Goal: Task Accomplishment & Management: Manage account settings

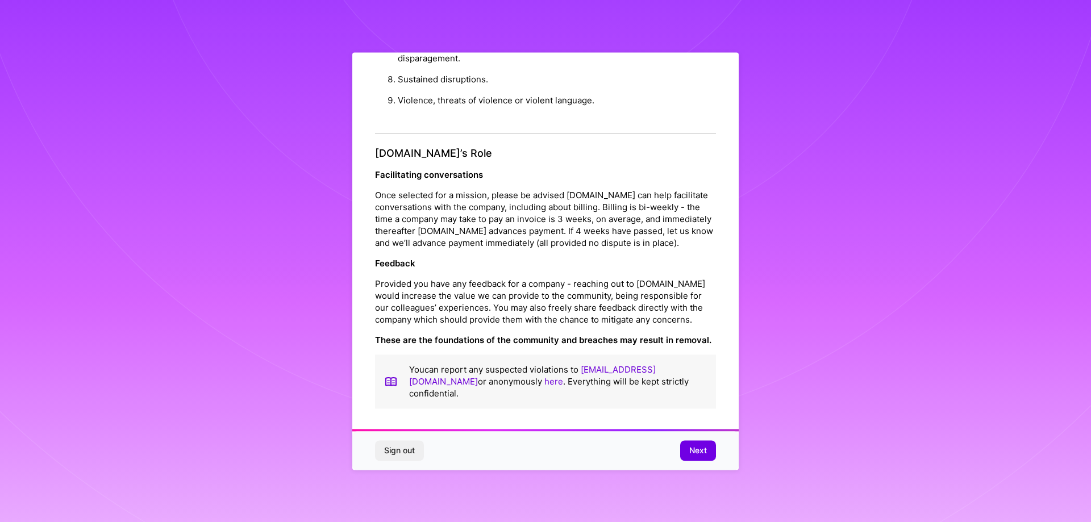
scroll to position [1227, 0]
click at [689, 455] on span "Next" at bounding box center [698, 450] width 18 height 11
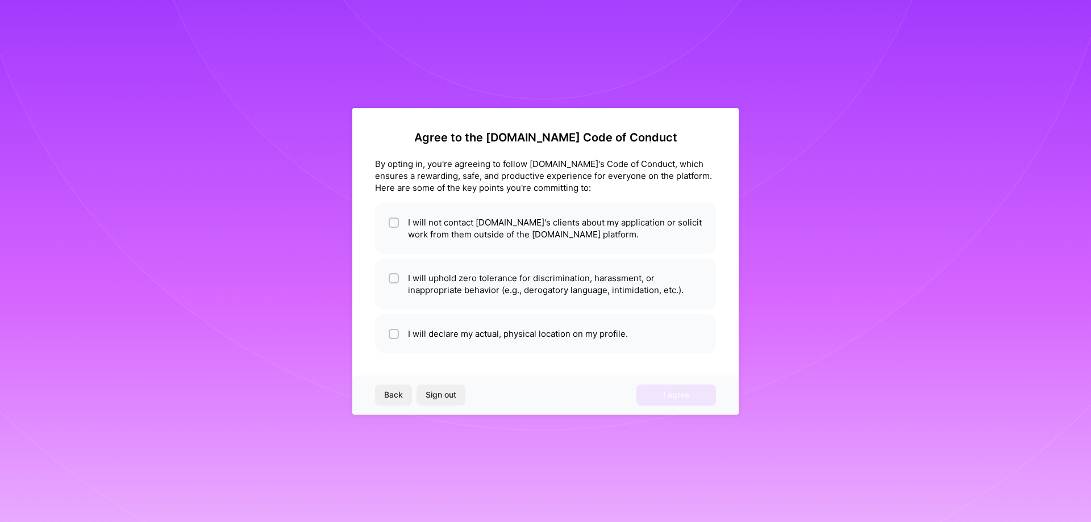
scroll to position [0, 0]
click at [396, 225] on input "checkbox" at bounding box center [395, 223] width 8 height 8
checkbox input "true"
click at [397, 270] on li "I will uphold zero tolerance for discrimination, harassment, or inappropriate b…" at bounding box center [545, 284] width 341 height 51
checkbox input "true"
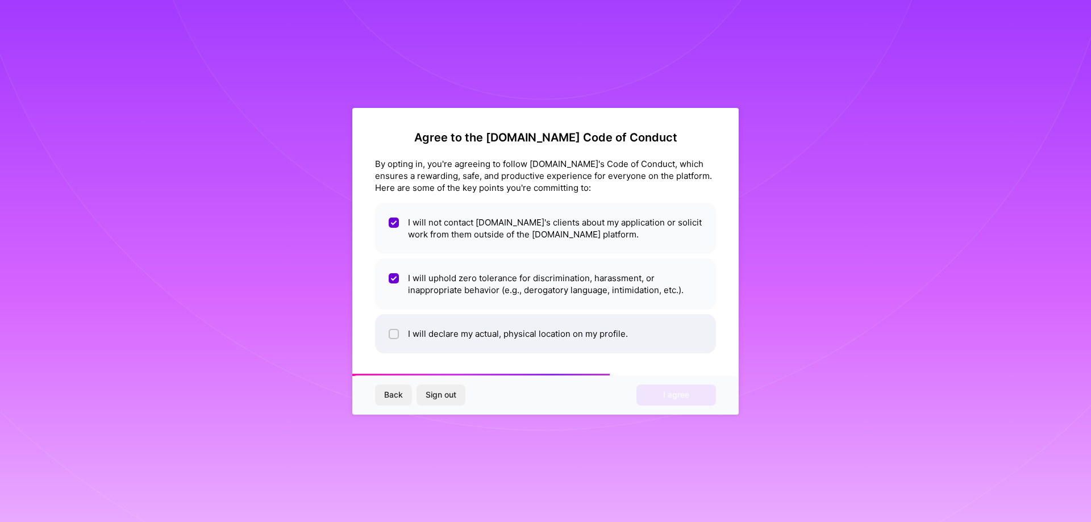
click at [392, 328] on span at bounding box center [394, 334] width 10 height 12
checkbox input "true"
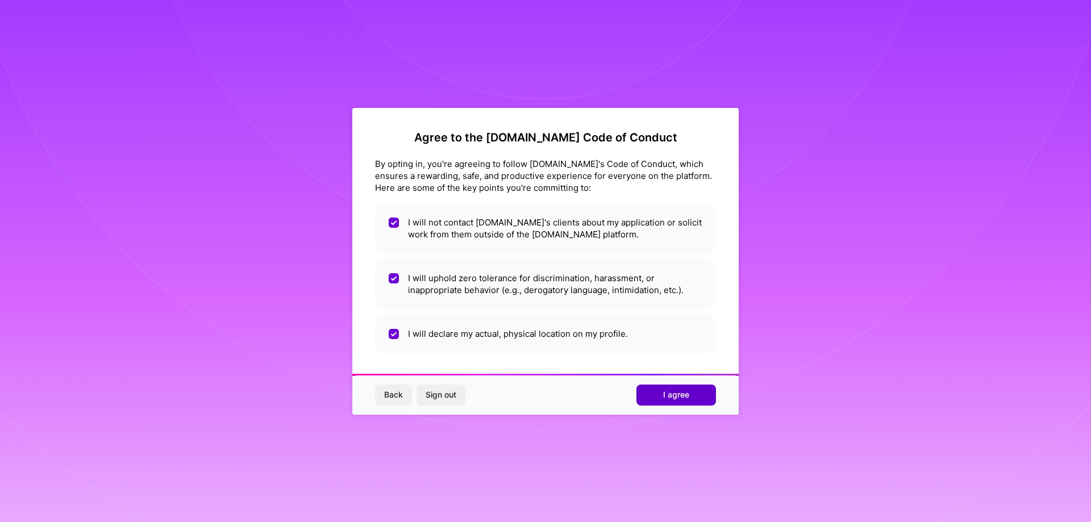
click at [671, 401] on button "I agree" at bounding box center [677, 395] width 80 height 20
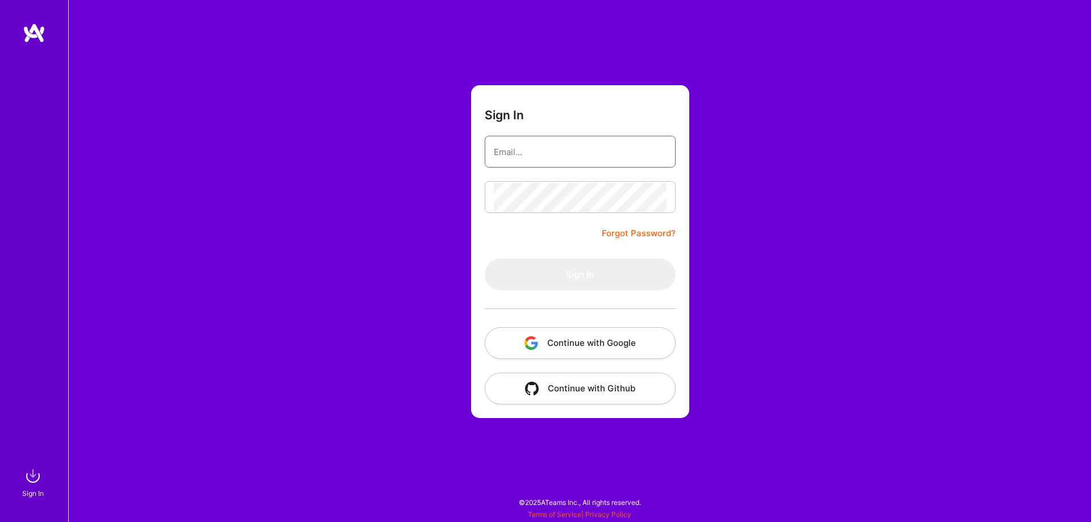
type input "[EMAIL_ADDRESS][DOMAIN_NAME]"
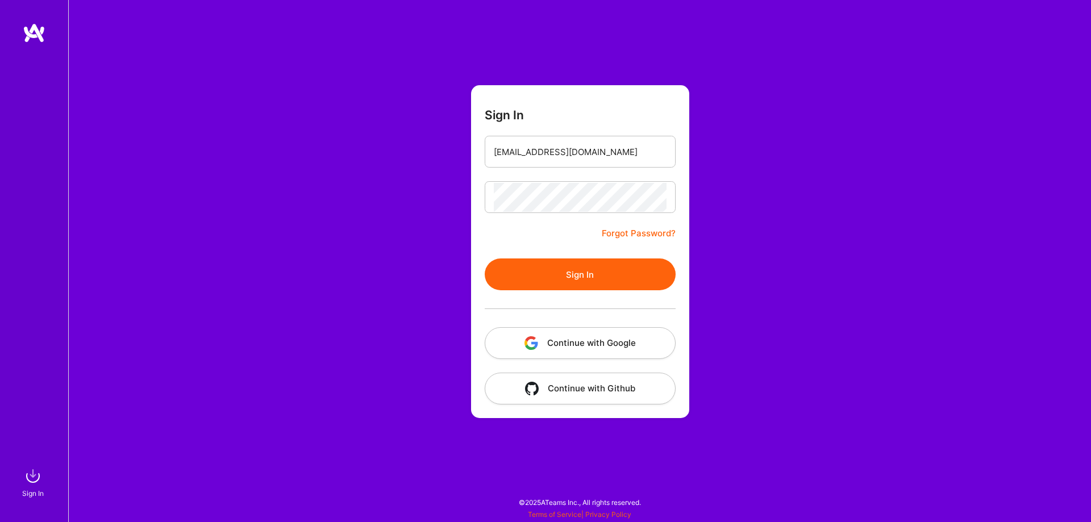
click at [585, 286] on button "Sign In" at bounding box center [580, 275] width 191 height 32
